Goal: Task Accomplishment & Management: Complete application form

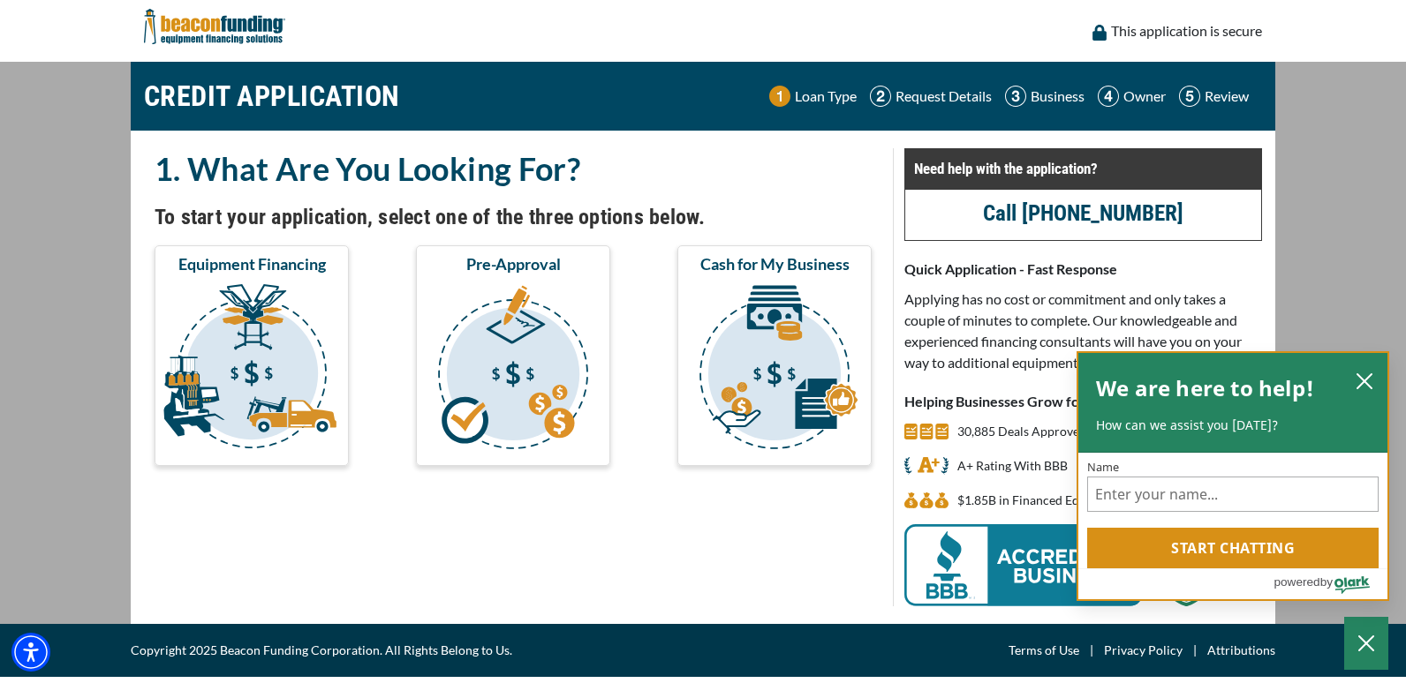
click at [1299, 403] on h2 "We are here to help!" at bounding box center [1205, 388] width 218 height 35
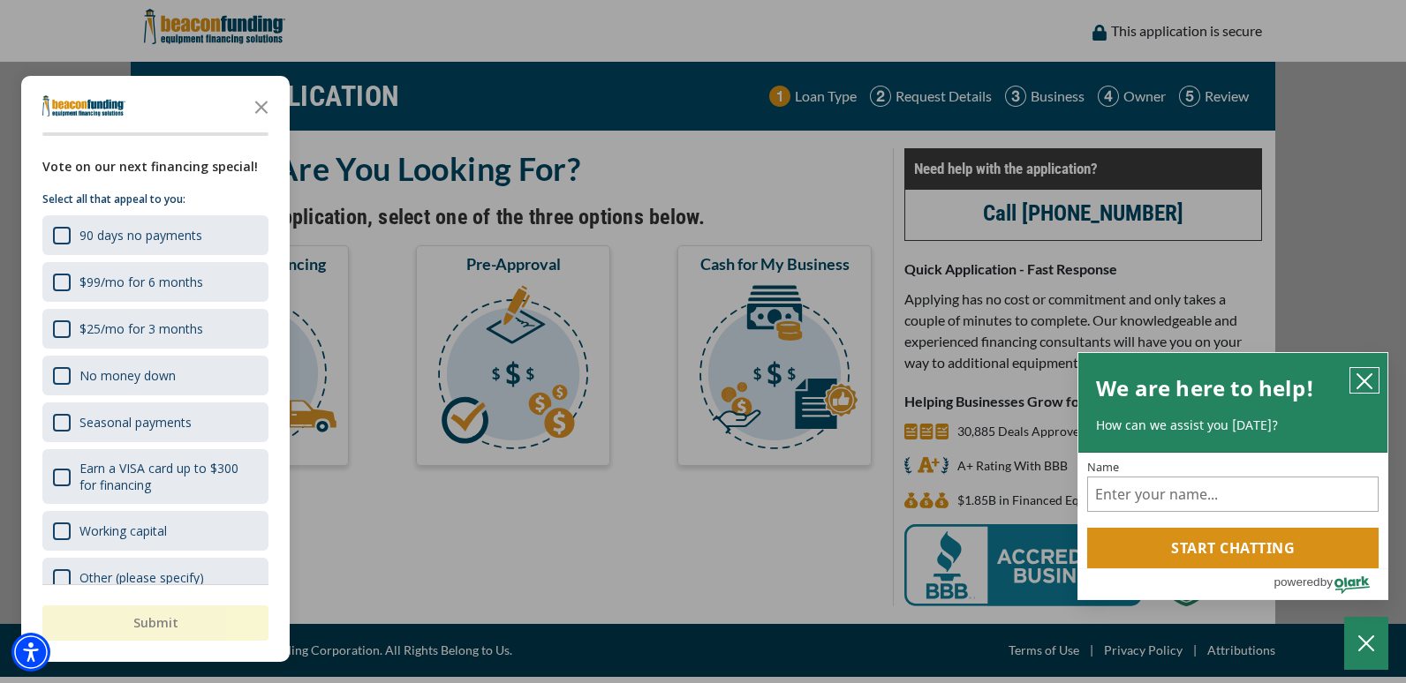
click at [1367, 376] on icon "close chatbox" at bounding box center [1364, 381] width 14 height 14
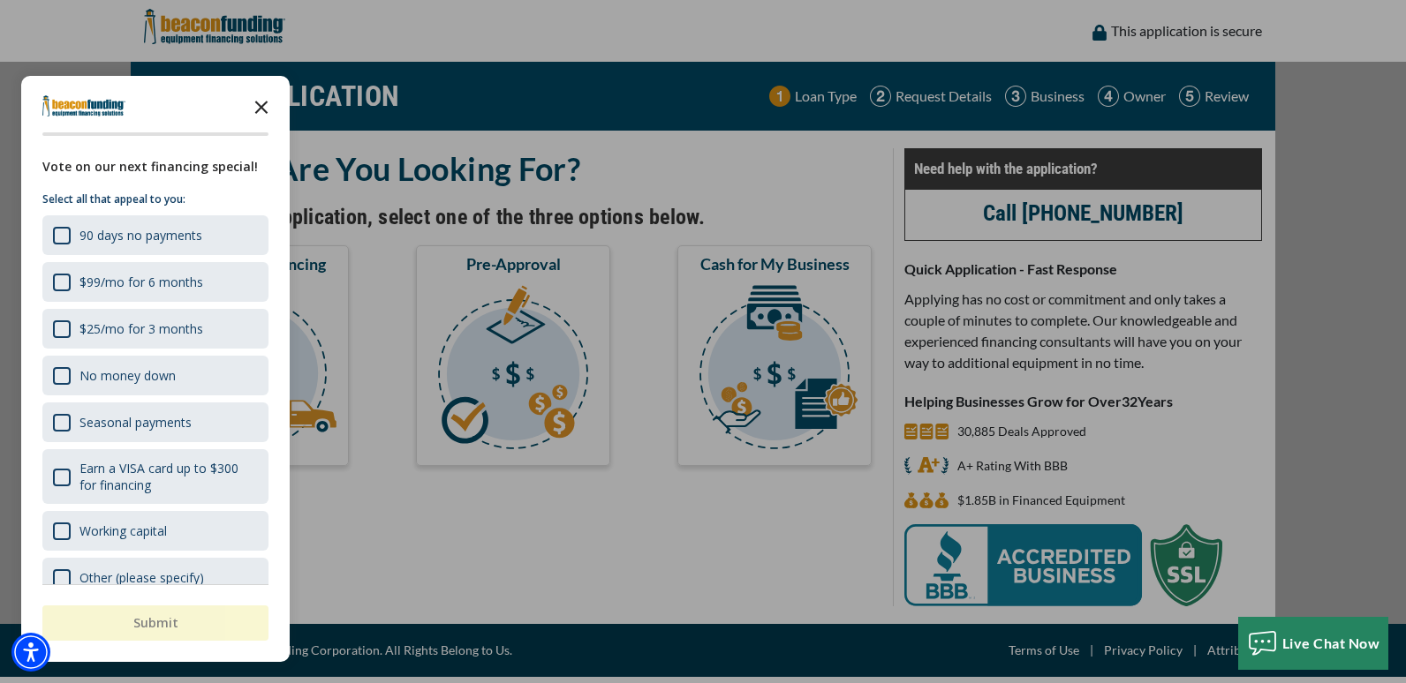
click at [265, 108] on icon "Close the survey" at bounding box center [261, 105] width 35 height 35
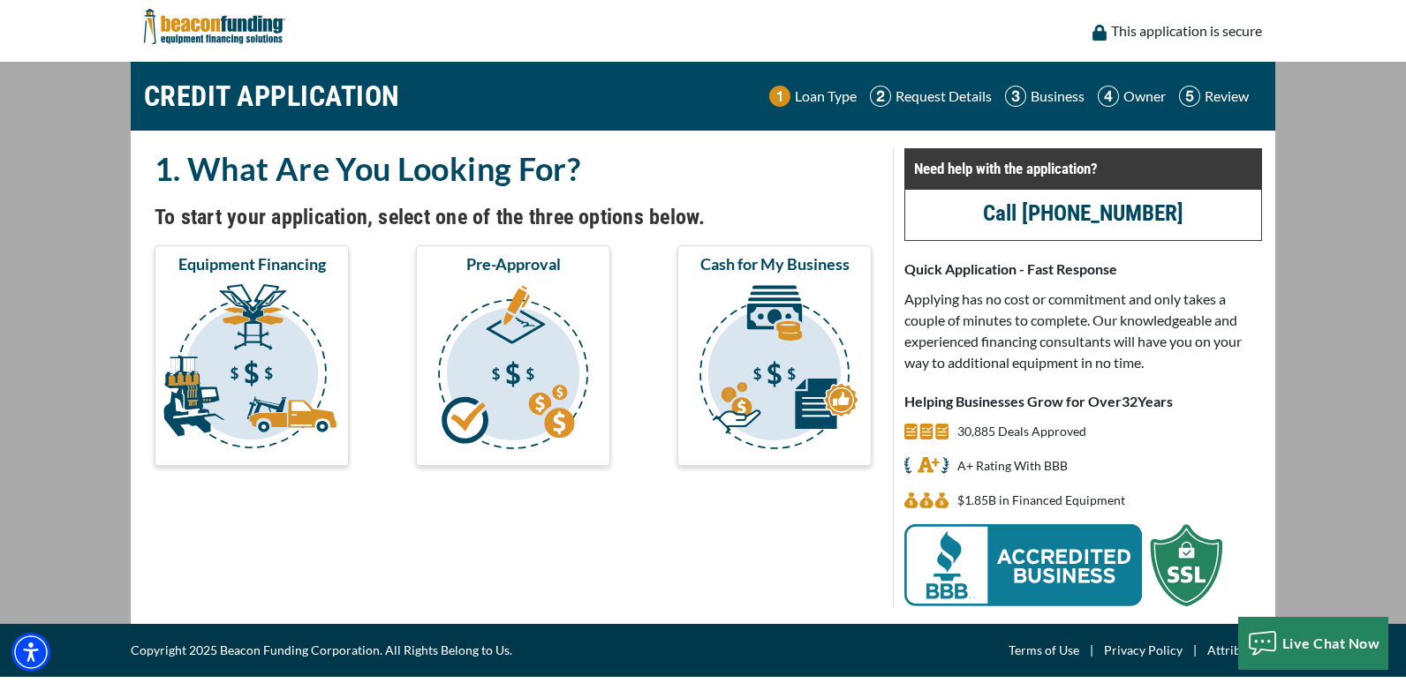
click at [1087, 207] on link "Call [PHONE_NUMBER]" at bounding box center [1083, 213] width 200 height 26
click at [1011, 98] on img at bounding box center [1015, 96] width 21 height 21
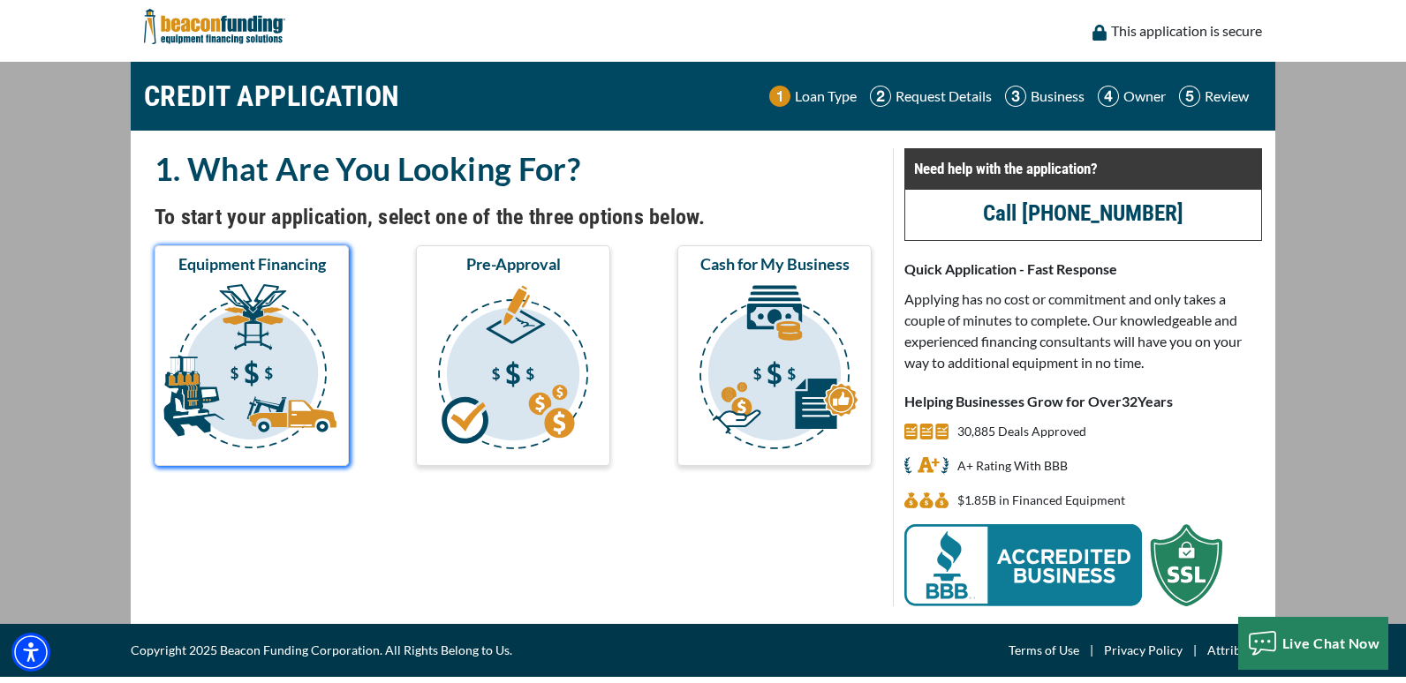
click at [274, 359] on img "submit" at bounding box center [251, 370] width 187 height 177
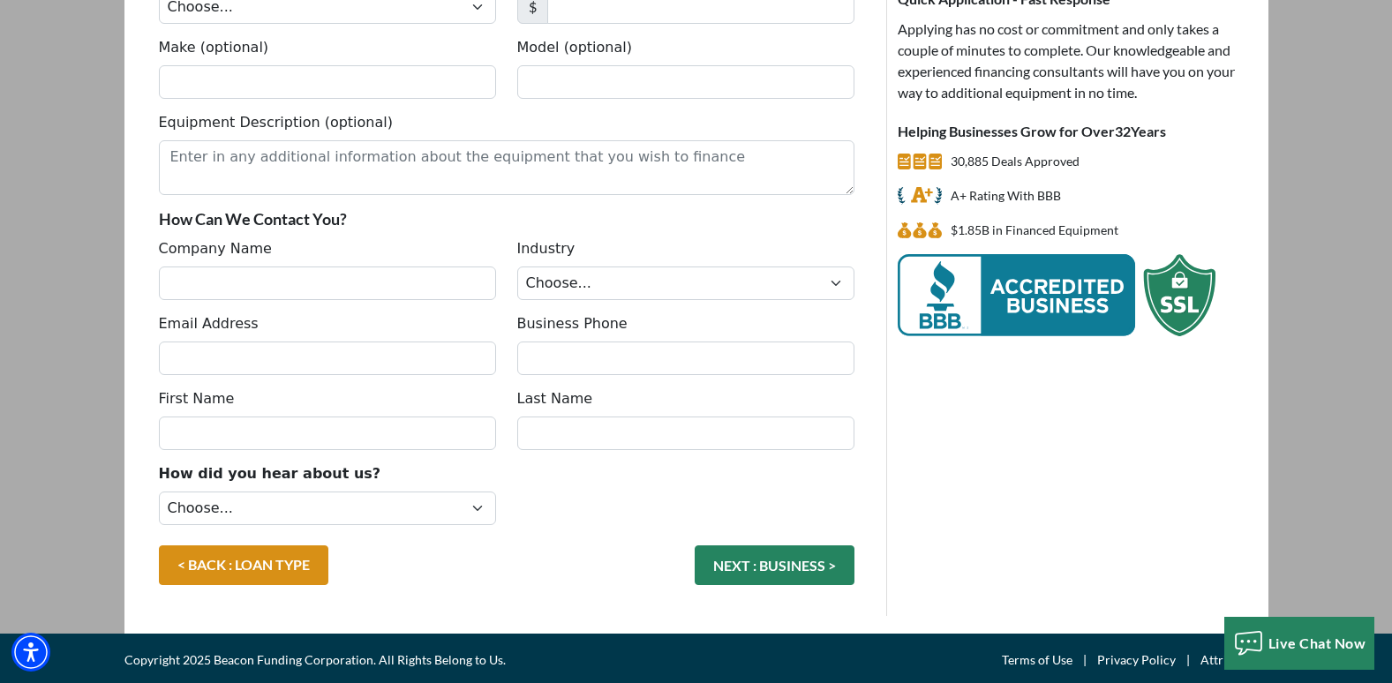
scroll to position [274, 0]
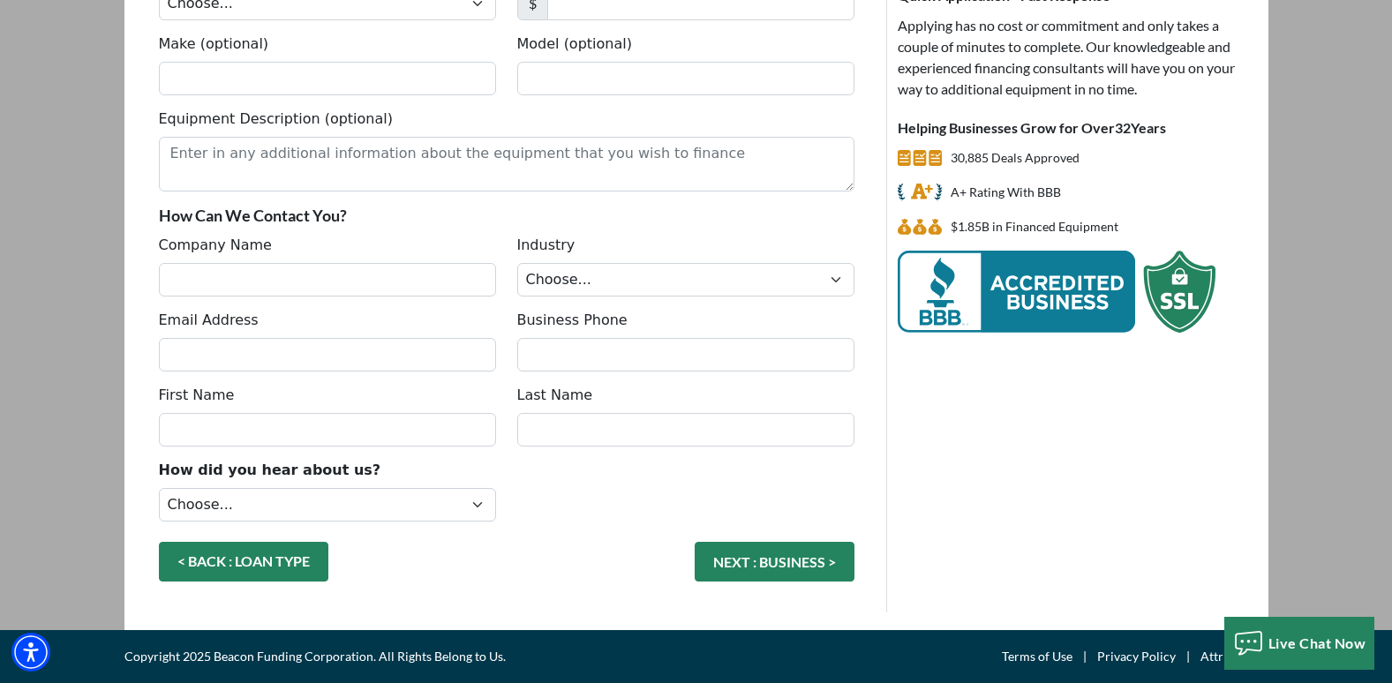
click at [278, 554] on link "< BACK : LOAN TYPE" at bounding box center [244, 562] width 170 height 40
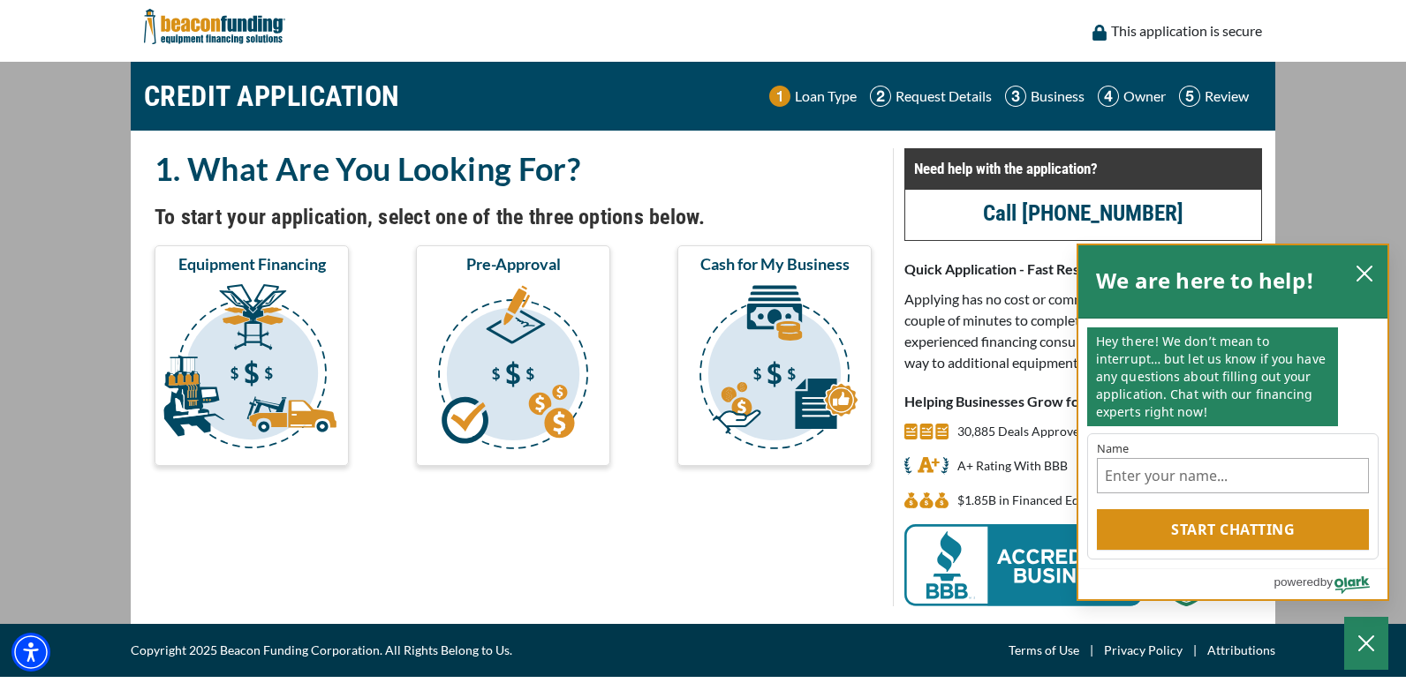
click at [1237, 253] on div "We are here to help!" at bounding box center [1232, 281] width 309 height 73
